Goal: Task Accomplishment & Management: Use online tool/utility

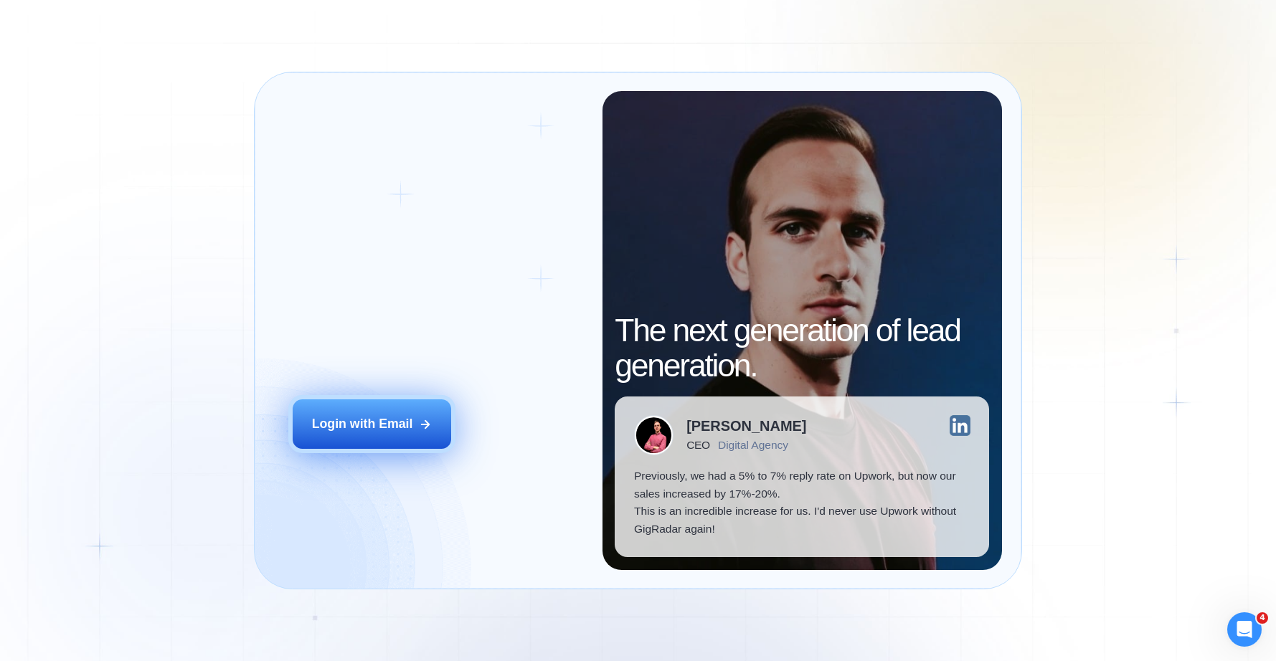
click at [418, 425] on button "Login with Email" at bounding box center [372, 424] width 158 height 49
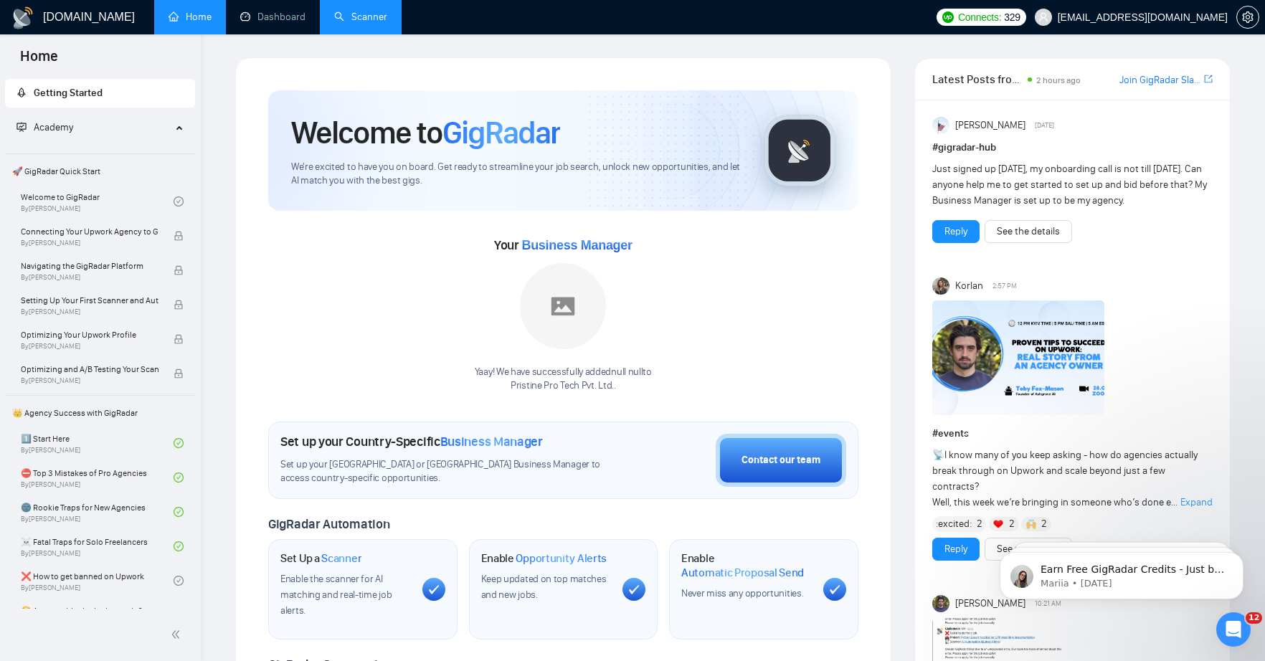
click at [369, 18] on link "Scanner" at bounding box center [360, 17] width 53 height 12
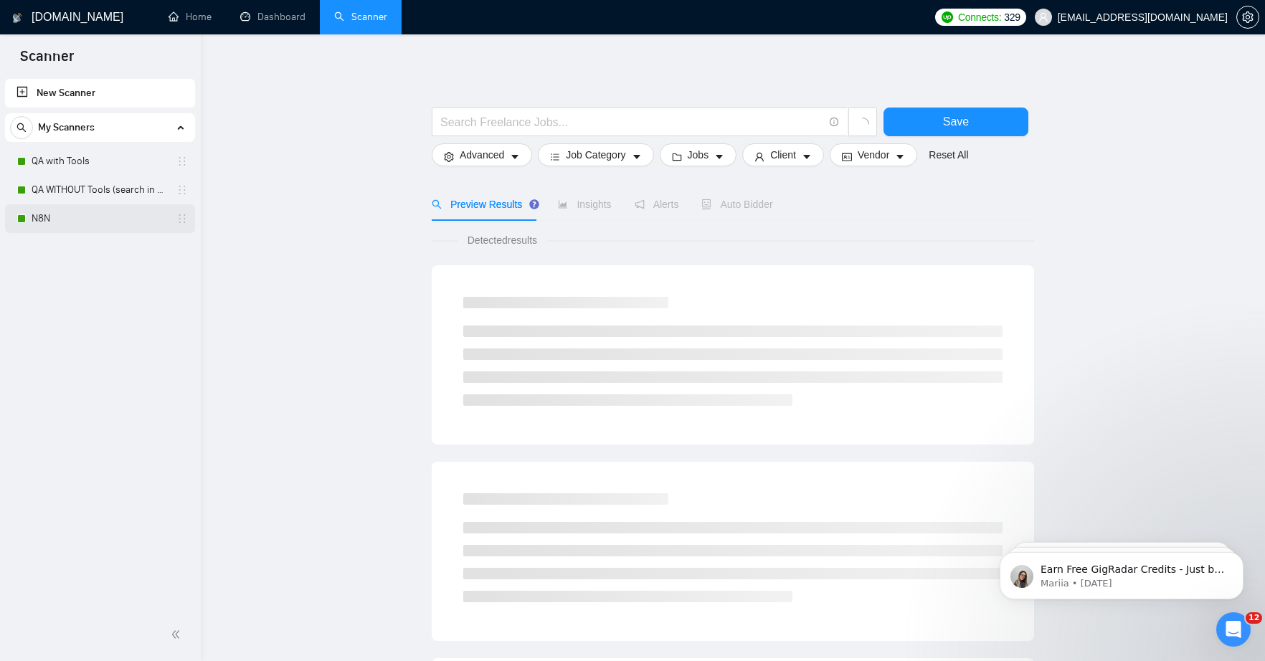
click at [56, 214] on link "N8N" at bounding box center [100, 218] width 136 height 29
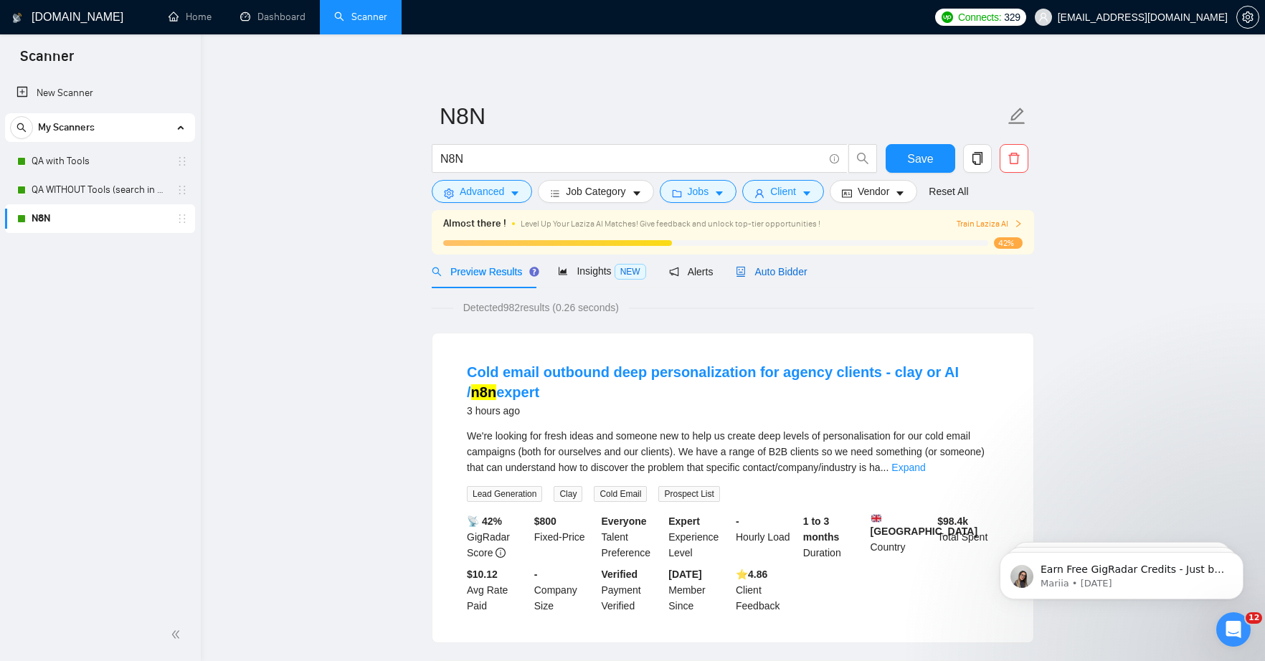
click at [793, 268] on span "Auto Bidder" at bounding box center [771, 271] width 71 height 11
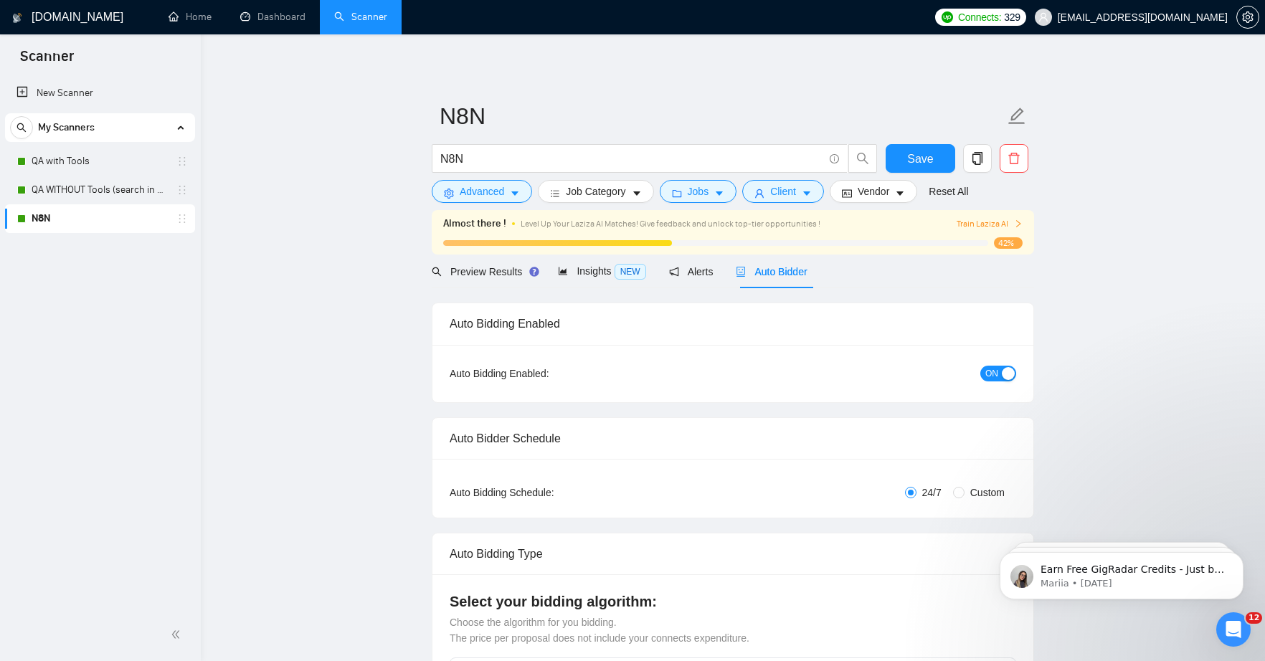
radio input "false"
radio input "true"
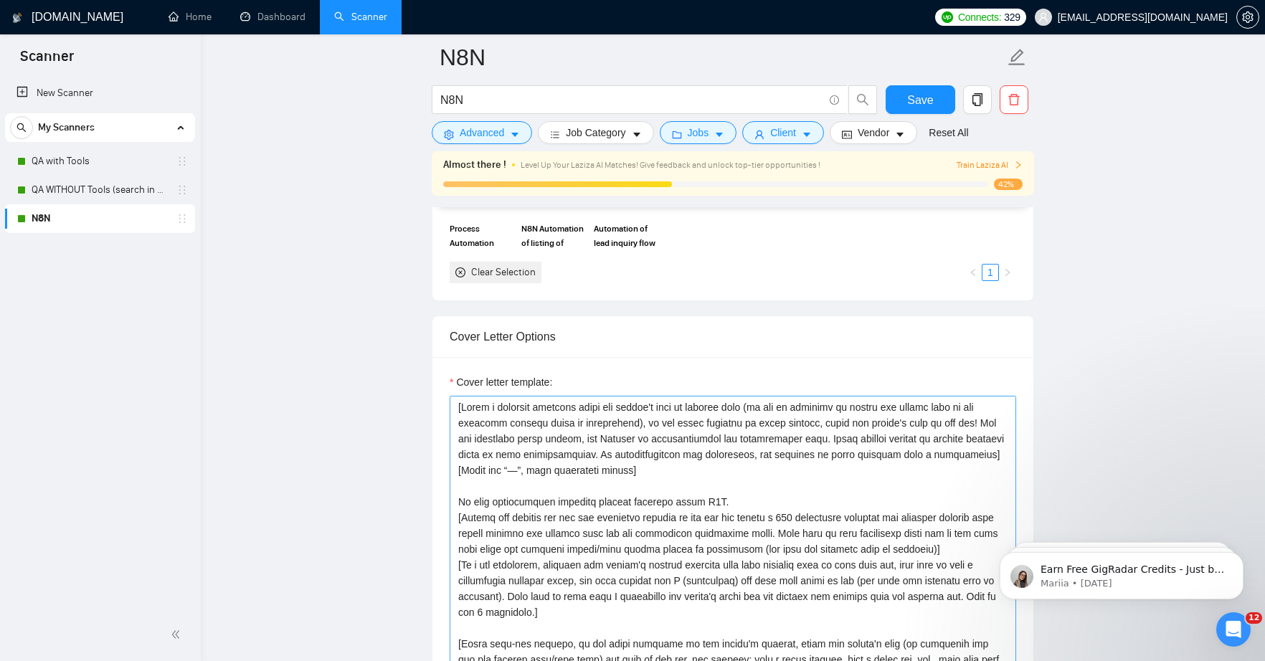
scroll to position [1587, 0]
click at [671, 412] on textarea "Cover letter template:" at bounding box center [733, 557] width 567 height 323
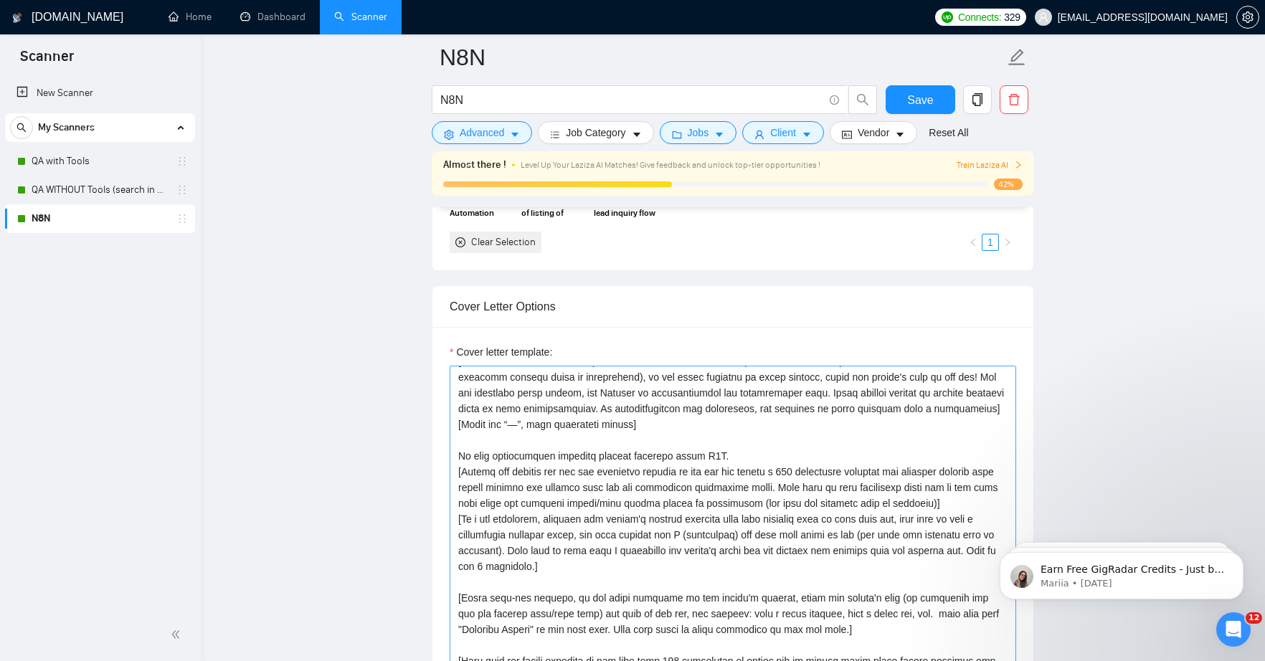
scroll to position [0, 0]
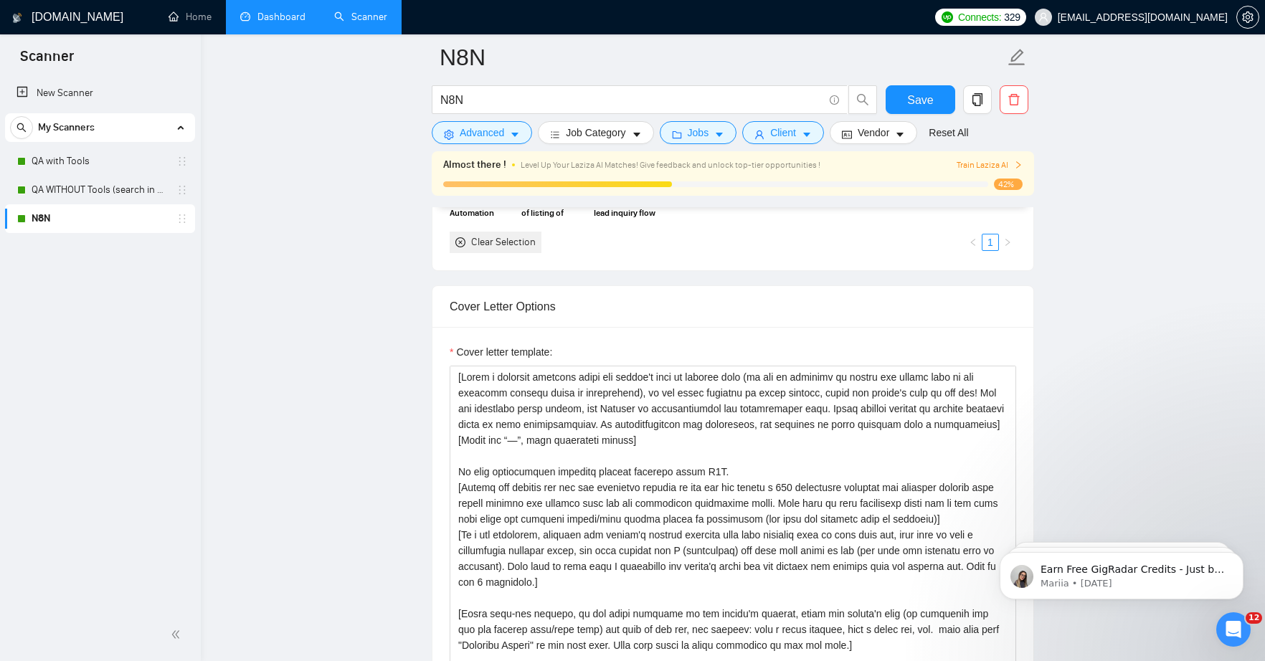
click at [286, 20] on link "Dashboard" at bounding box center [272, 17] width 65 height 12
